Goal: Information Seeking & Learning: Learn about a topic

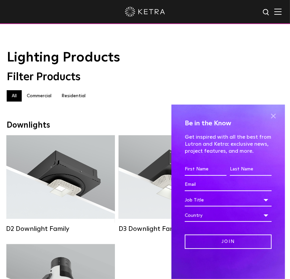
click at [270, 118] on span at bounding box center [273, 116] width 10 height 10
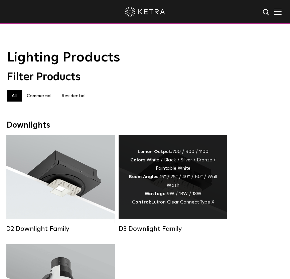
click at [164, 196] on strong "Wattage:" at bounding box center [156, 193] width 22 height 5
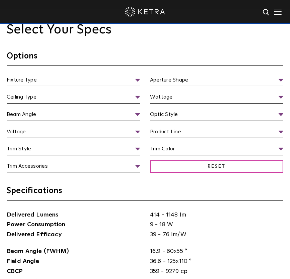
scroll to position [701, 0]
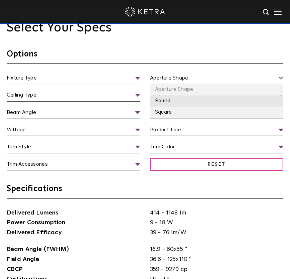
click at [169, 98] on li "Round" at bounding box center [216, 100] width 133 height 11
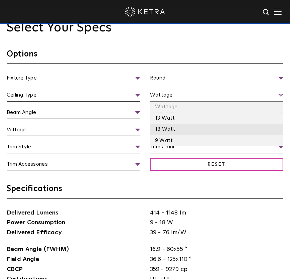
click at [167, 126] on li "18 Watt" at bounding box center [216, 129] width 133 height 11
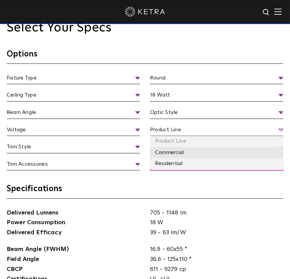
click at [175, 156] on li "Commercial" at bounding box center [216, 152] width 133 height 11
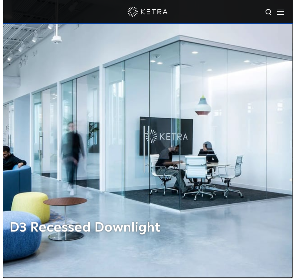
scroll to position [0, 0]
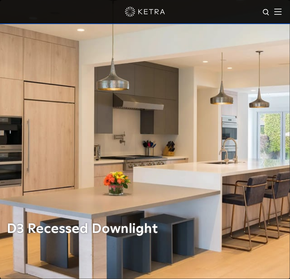
click at [281, 10] on img at bounding box center [277, 11] width 7 height 6
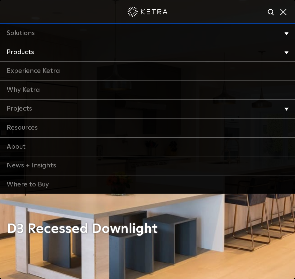
click at [97, 51] on link "Products" at bounding box center [147, 52] width 295 height 19
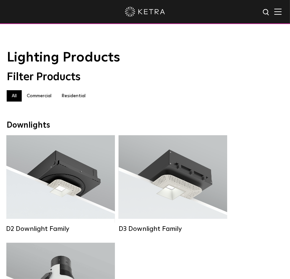
click at [38, 96] on label "Commercial" at bounding box center [39, 95] width 35 height 11
click at [81, 96] on label "Residential" at bounding box center [73, 95] width 34 height 11
click at [12, 98] on label "All" at bounding box center [14, 95] width 15 height 11
click at [281, 11] on img at bounding box center [277, 11] width 7 height 6
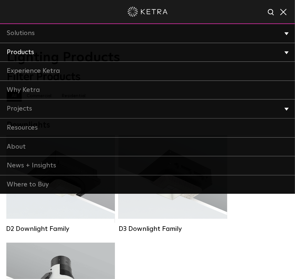
click at [90, 53] on link "Products" at bounding box center [147, 52] width 295 height 19
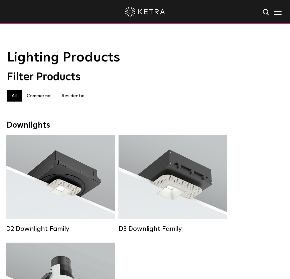
click at [81, 101] on label "Residential" at bounding box center [73, 95] width 34 height 11
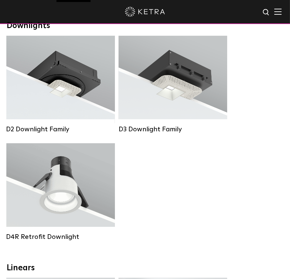
scroll to position [100, 0]
